Goal: Task Accomplishment & Management: Manage account settings

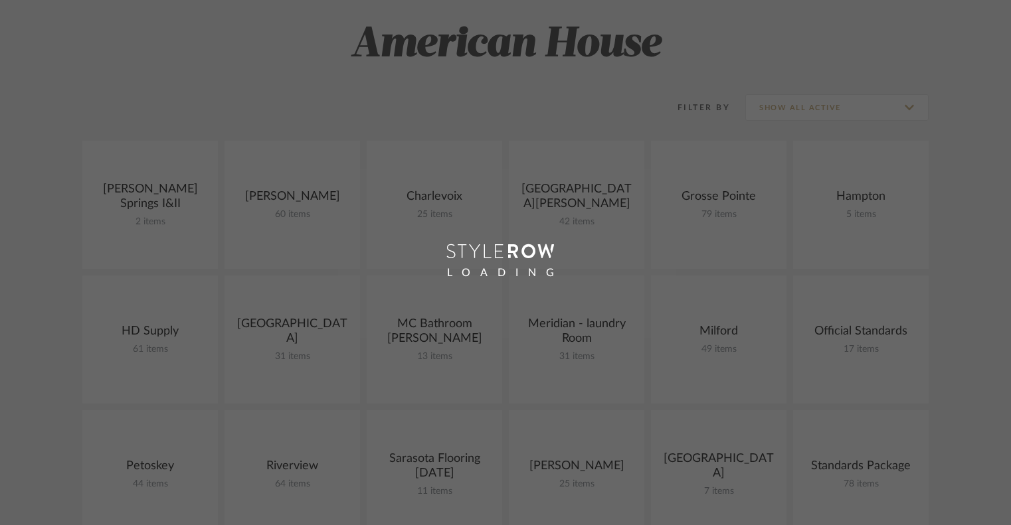
scroll to position [279, 0]
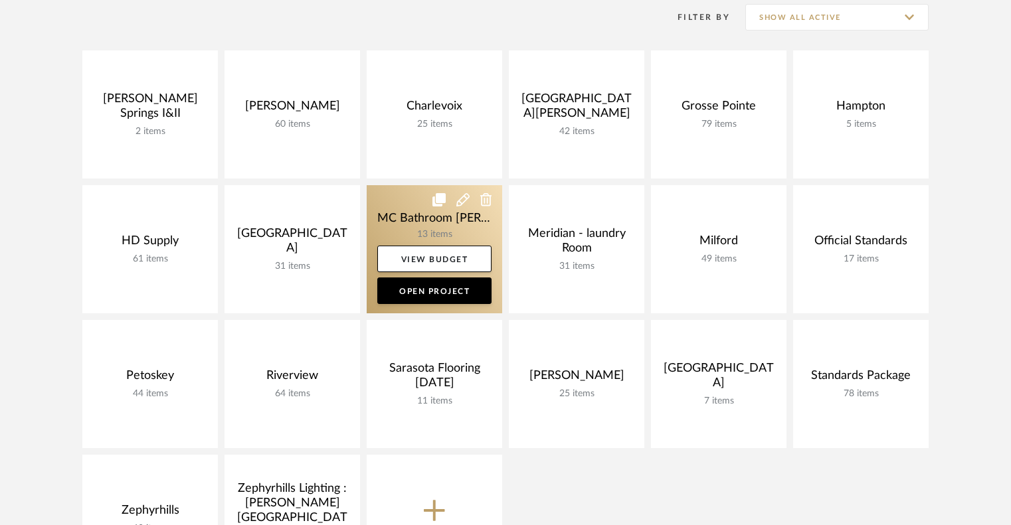
click at [395, 200] on link at bounding box center [435, 249] width 136 height 128
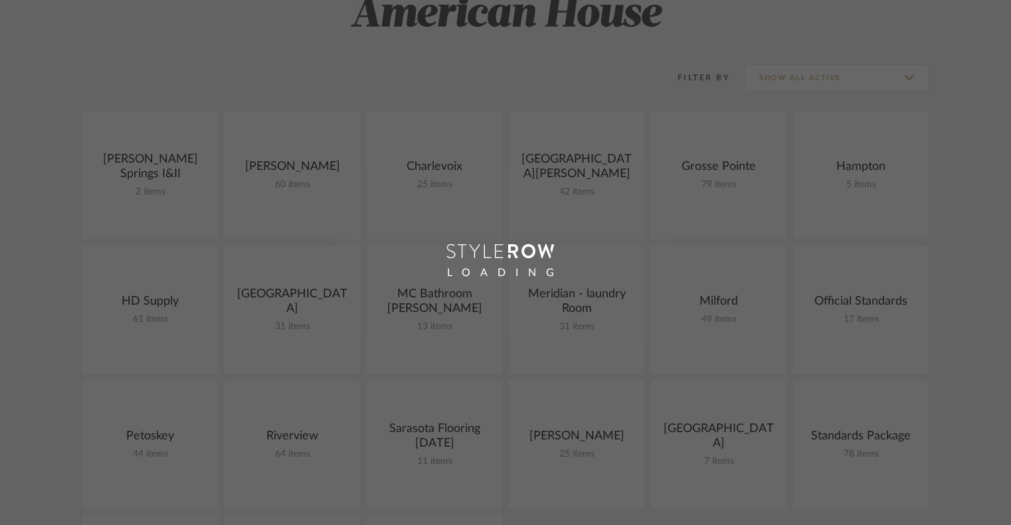
scroll to position [359, 0]
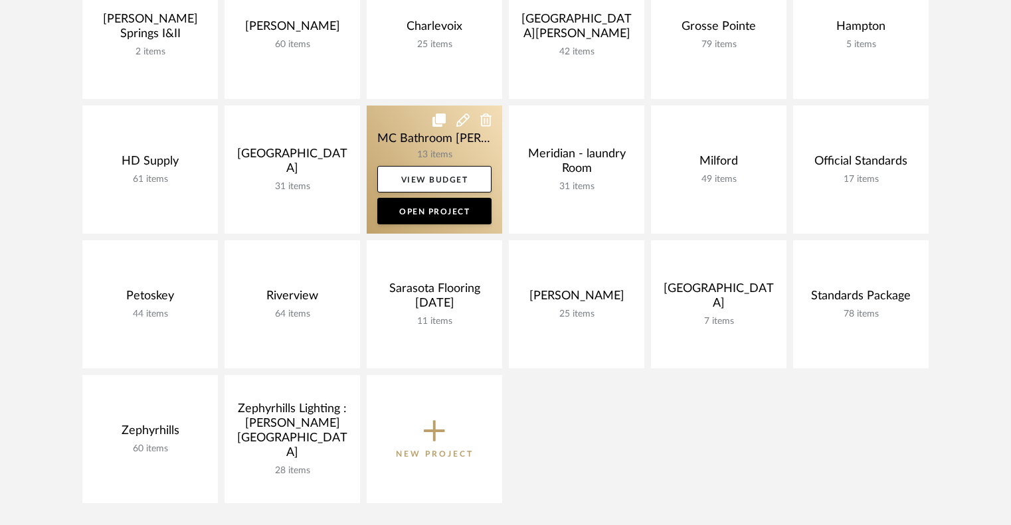
click at [460, 120] on icon at bounding box center [462, 120] width 13 height 13
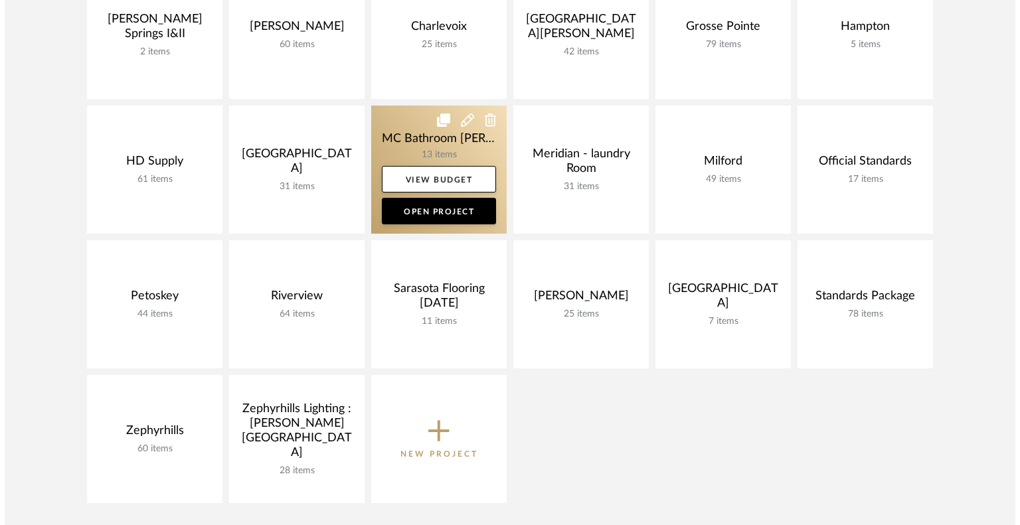
scroll to position [0, 0]
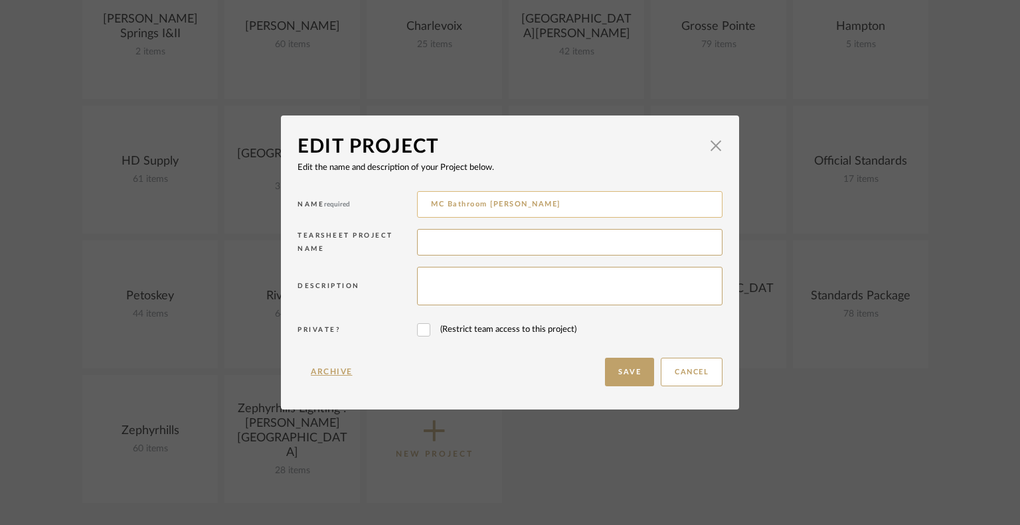
click at [473, 204] on input "MC Bathroom [PERSON_NAME]" at bounding box center [570, 204] width 306 height 27
type input "MC [PERSON_NAME]"
click at [632, 371] on button "Save" at bounding box center [629, 372] width 49 height 29
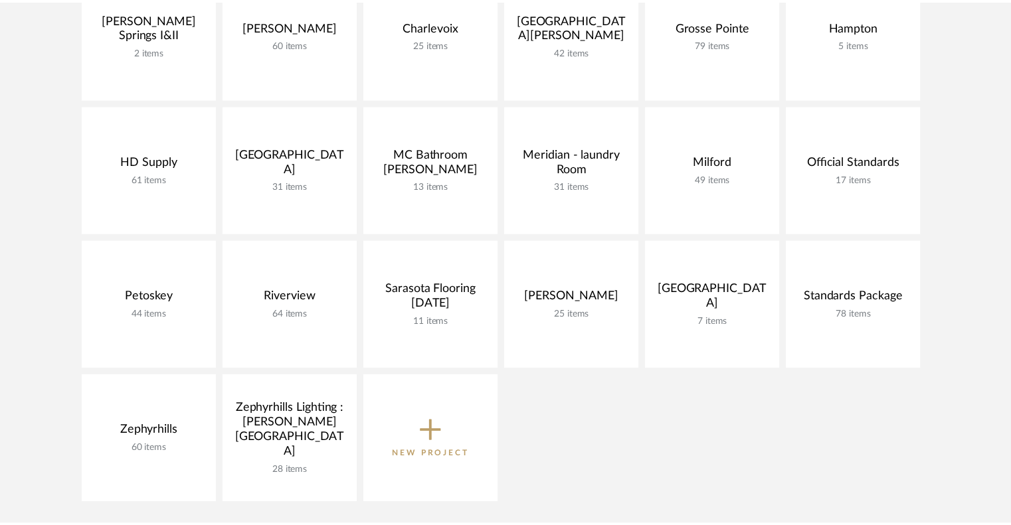
scroll to position [359, 0]
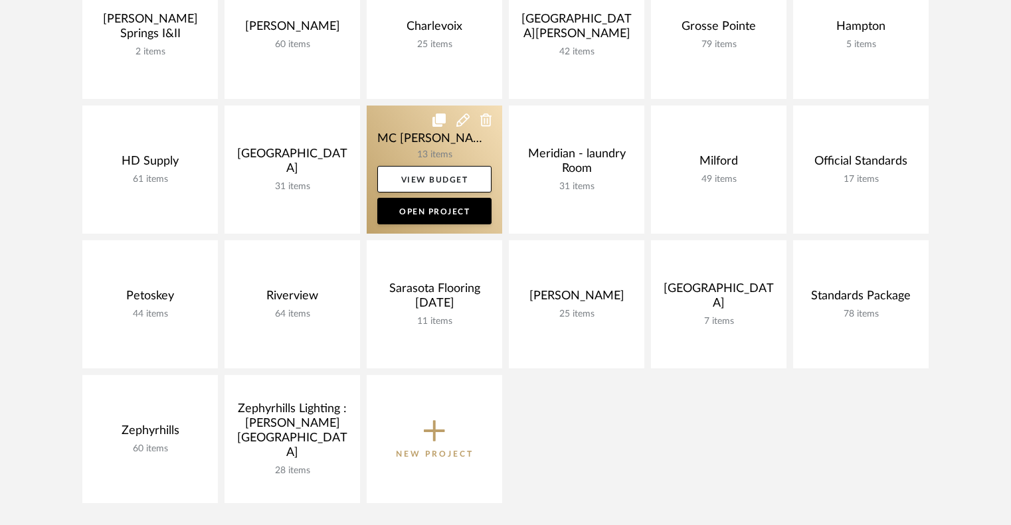
click at [421, 111] on link at bounding box center [435, 170] width 136 height 128
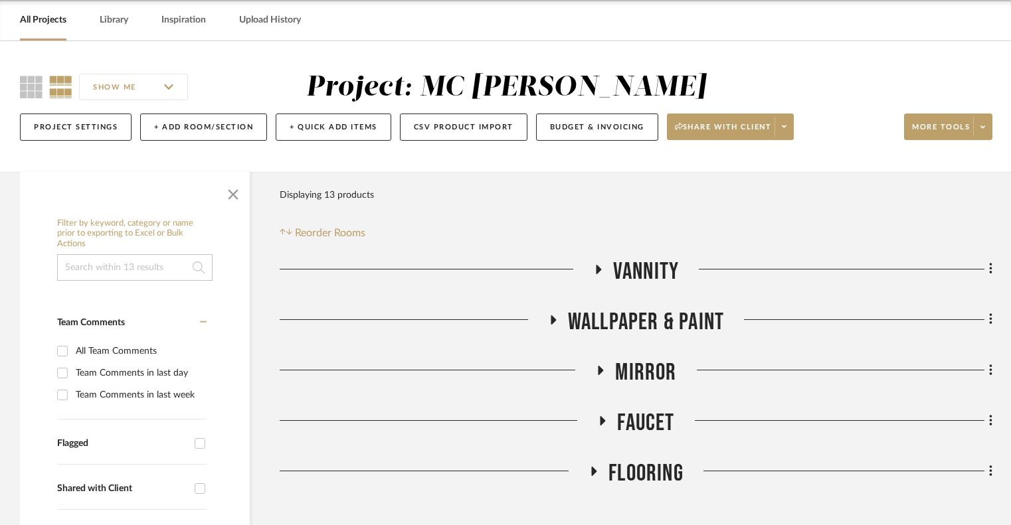
scroll to position [66, 0]
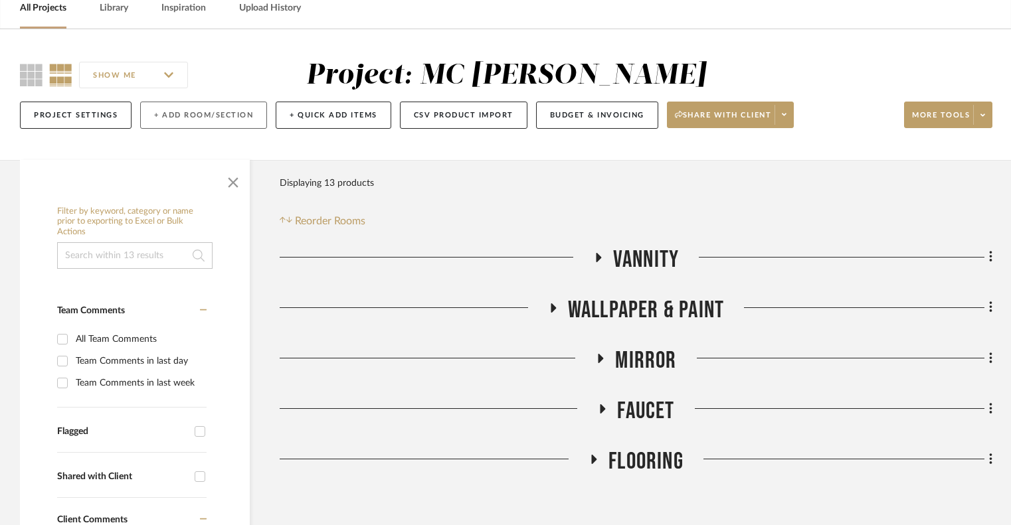
click at [218, 118] on button "+ Add Room/Section" at bounding box center [203, 115] width 127 height 27
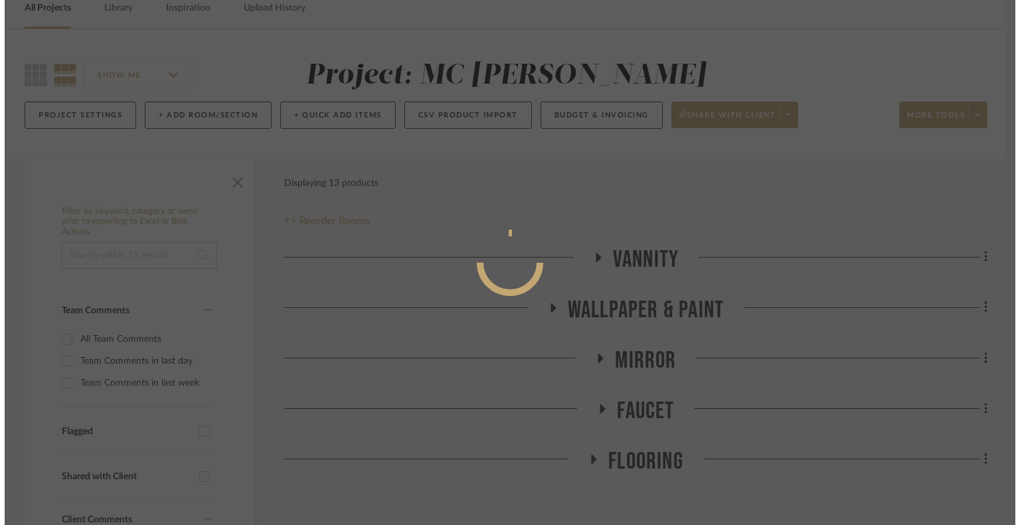
scroll to position [0, 0]
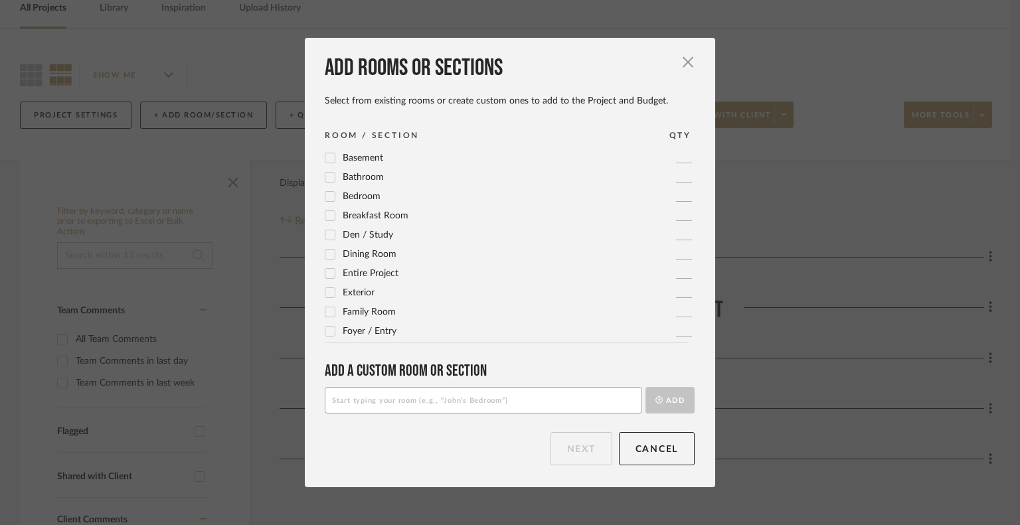
click at [477, 393] on input at bounding box center [484, 400] width 318 height 27
type input "Lounge Furniture"
click at [668, 398] on button "Add" at bounding box center [670, 400] width 49 height 27
click at [578, 460] on button "Next" at bounding box center [582, 448] width 62 height 33
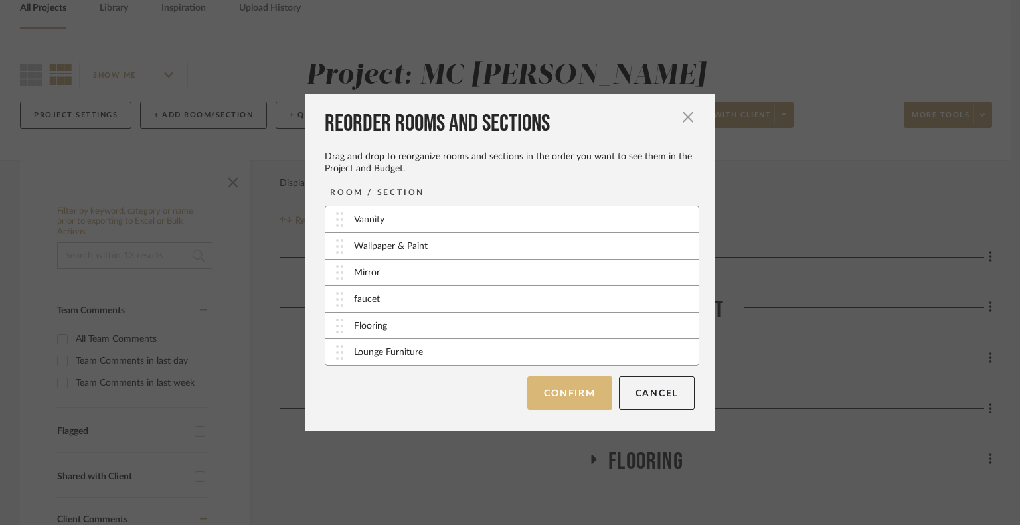
click at [561, 398] on button "Confirm" at bounding box center [569, 393] width 84 height 33
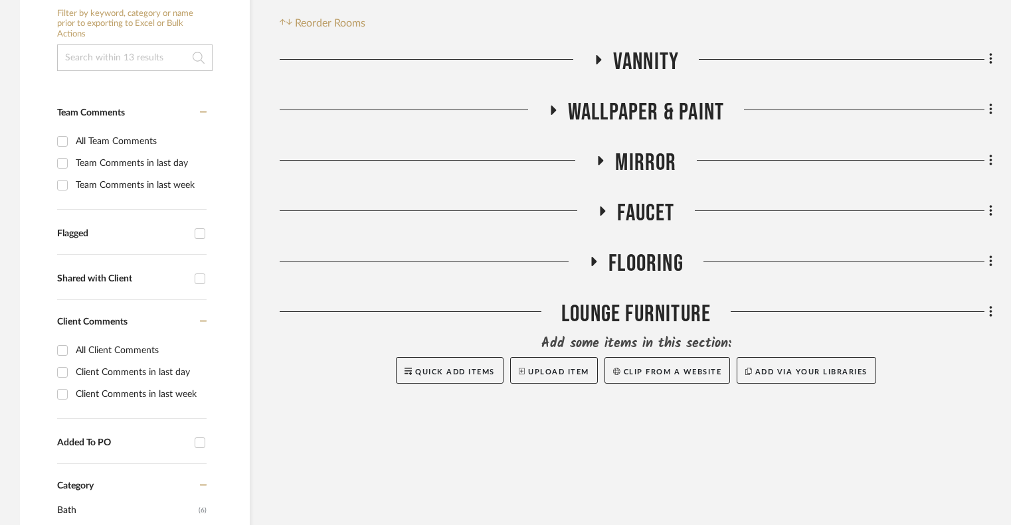
scroll to position [266, 0]
